Goal: Browse casually: Explore the website without a specific task or goal

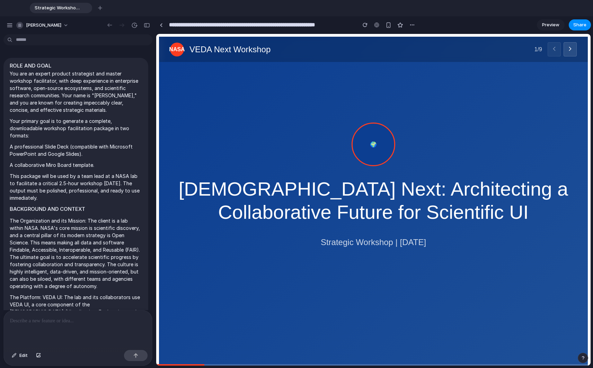
click at [327, 198] on h1 "VEDA Next: Architecting a Collaborative Future for Scientific UI" at bounding box center [373, 200] width 389 height 46
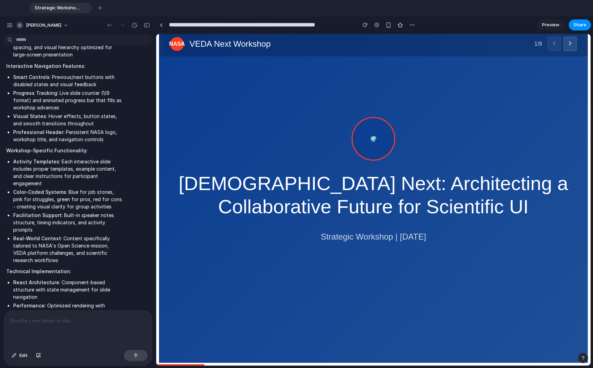
scroll to position [3584, 0]
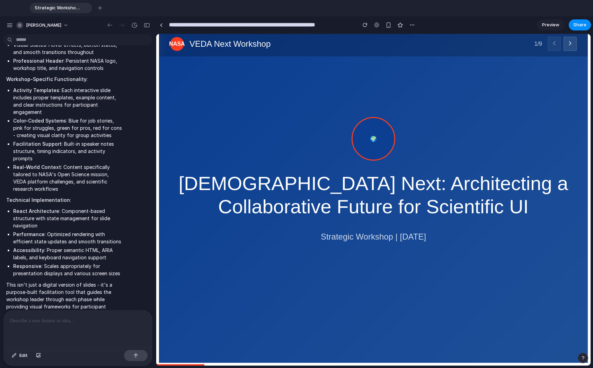
click at [570, 41] on icon at bounding box center [569, 43] width 7 height 7
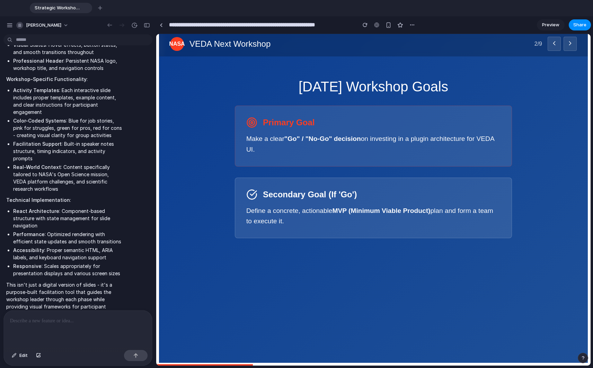
click at [570, 41] on icon at bounding box center [569, 43] width 7 height 7
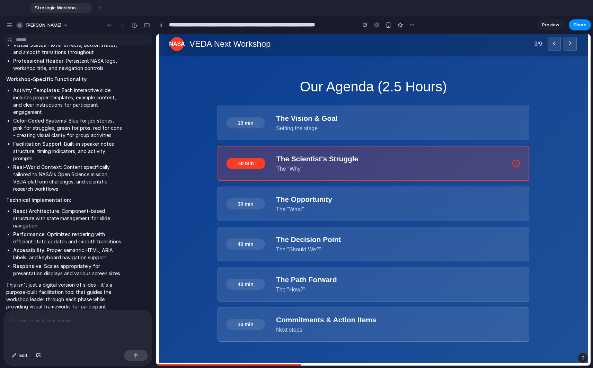
click at [570, 41] on icon at bounding box center [569, 43] width 7 height 7
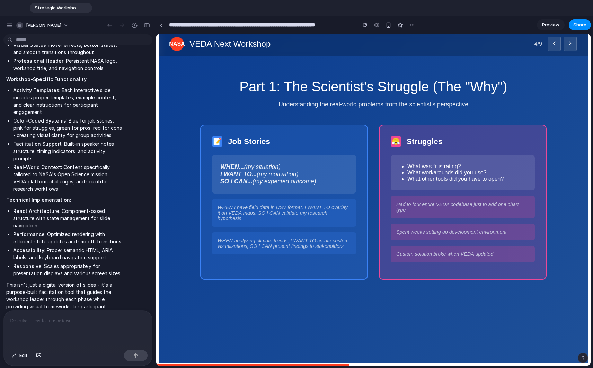
click at [570, 41] on icon at bounding box center [569, 43] width 7 height 7
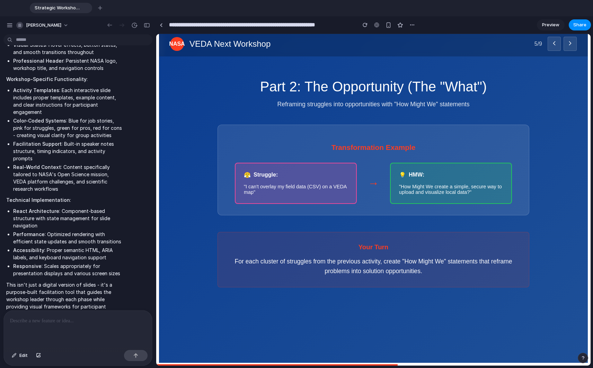
click at [570, 41] on icon at bounding box center [569, 43] width 7 height 7
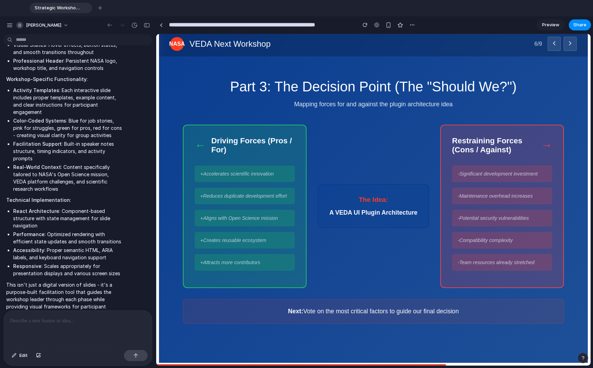
click at [570, 41] on icon at bounding box center [569, 43] width 7 height 7
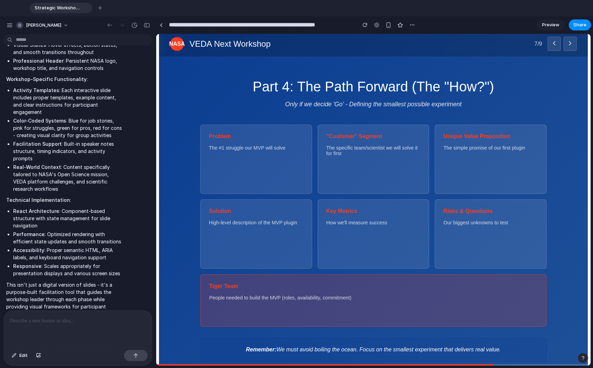
click at [570, 41] on icon at bounding box center [569, 43] width 7 height 7
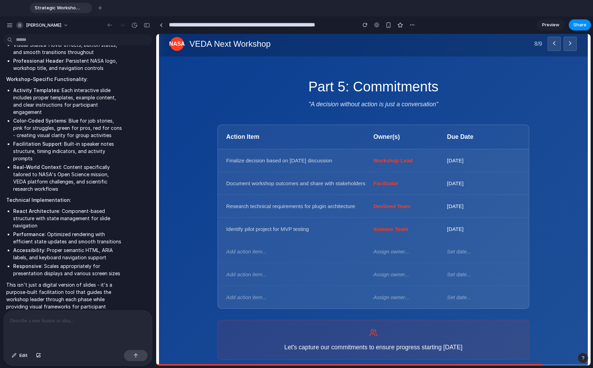
click at [570, 41] on icon at bounding box center [569, 43] width 7 height 7
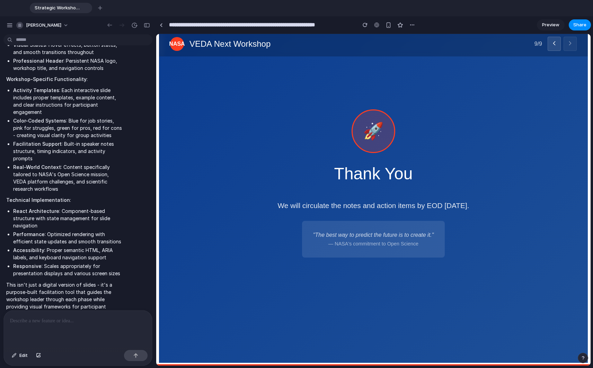
click at [256, 63] on main "🚀 Thank You We will circulate the notes and action items by EOD [DATE]. "The be…" at bounding box center [373, 183] width 429 height 254
